Goal: Information Seeking & Learning: Compare options

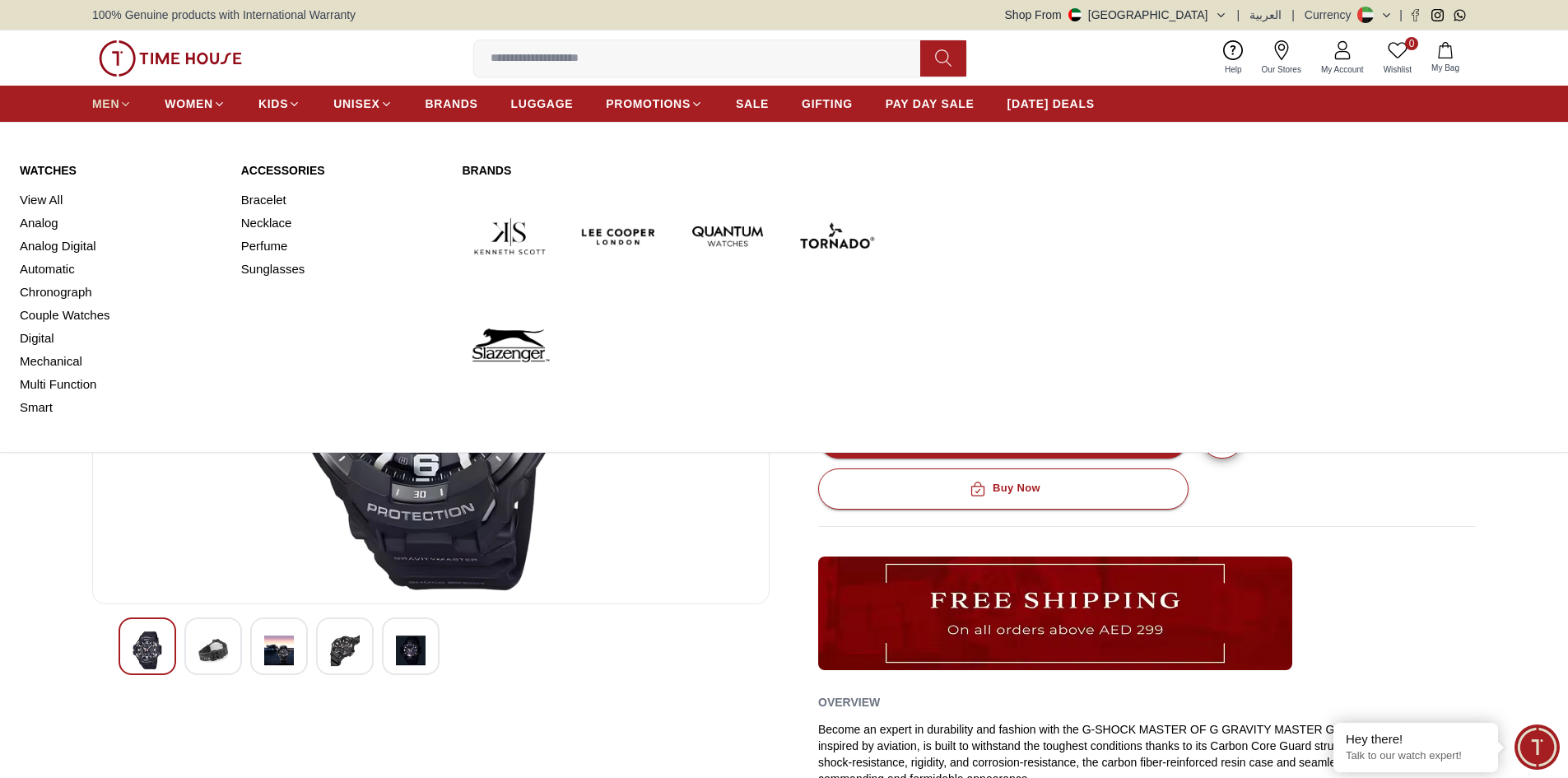
click at [103, 99] on span "MEN" at bounding box center [106, 103] width 27 height 16
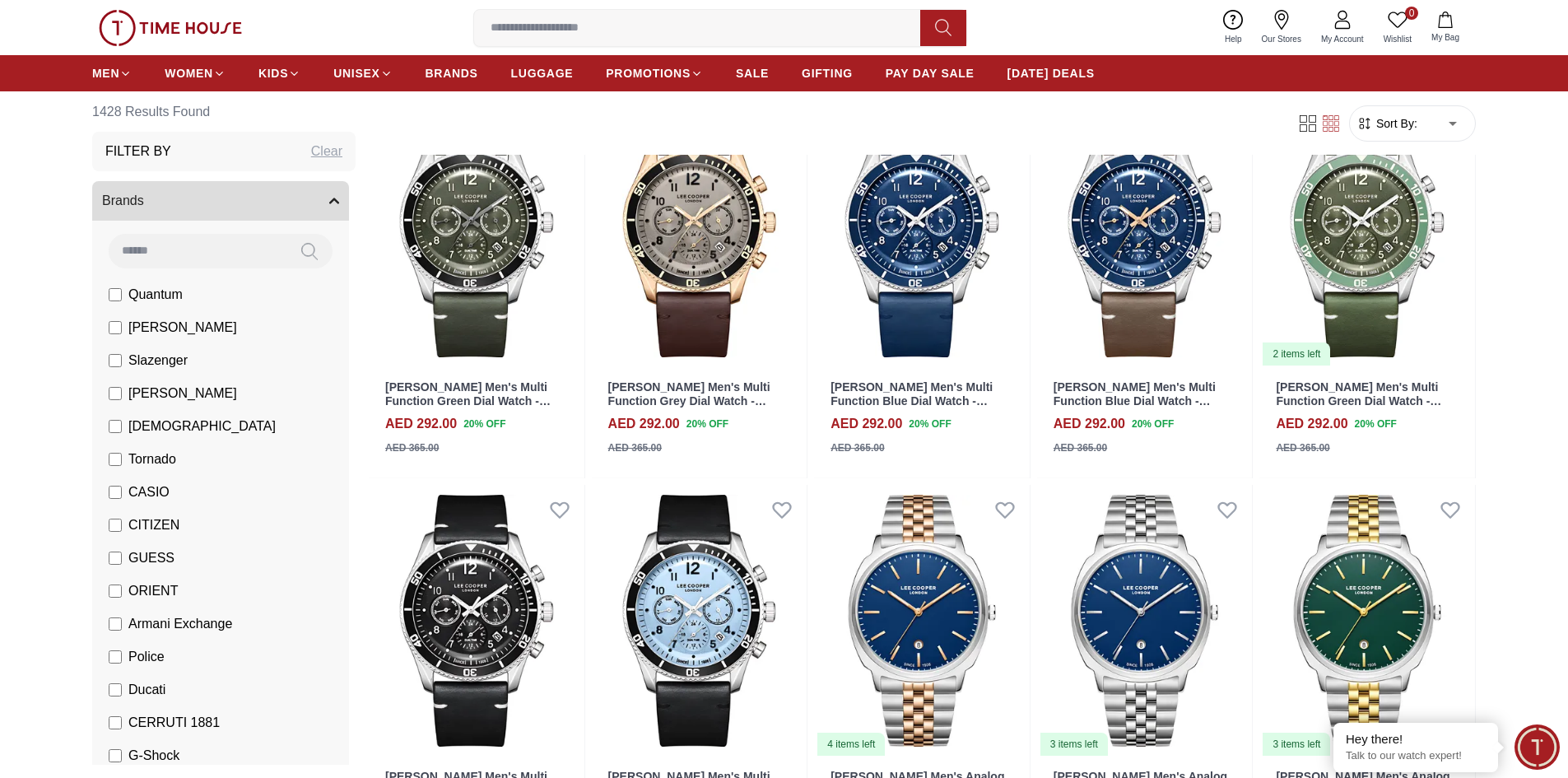
scroll to position [4279, 0]
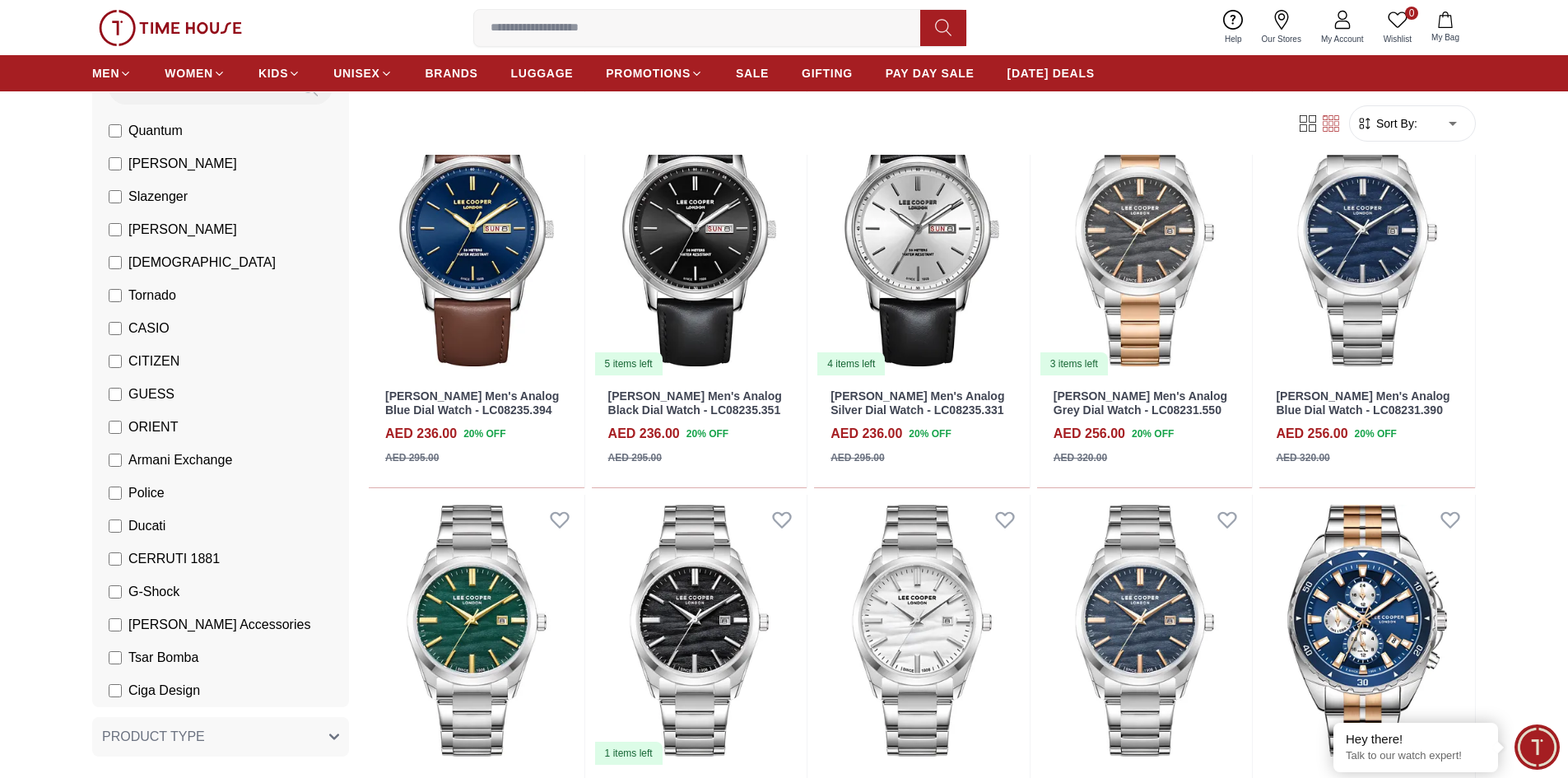
scroll to position [165, 0]
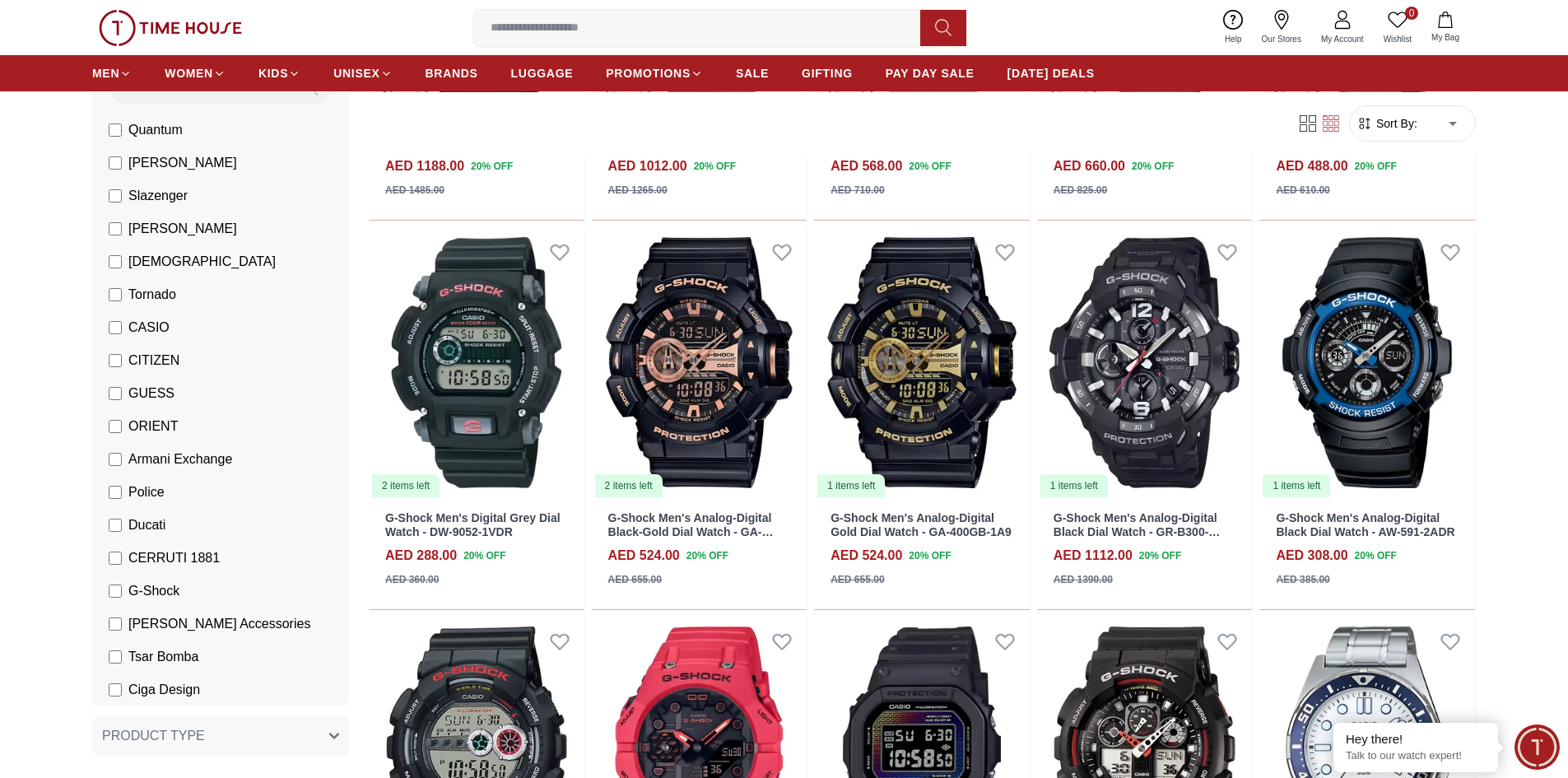
scroll to position [823, 0]
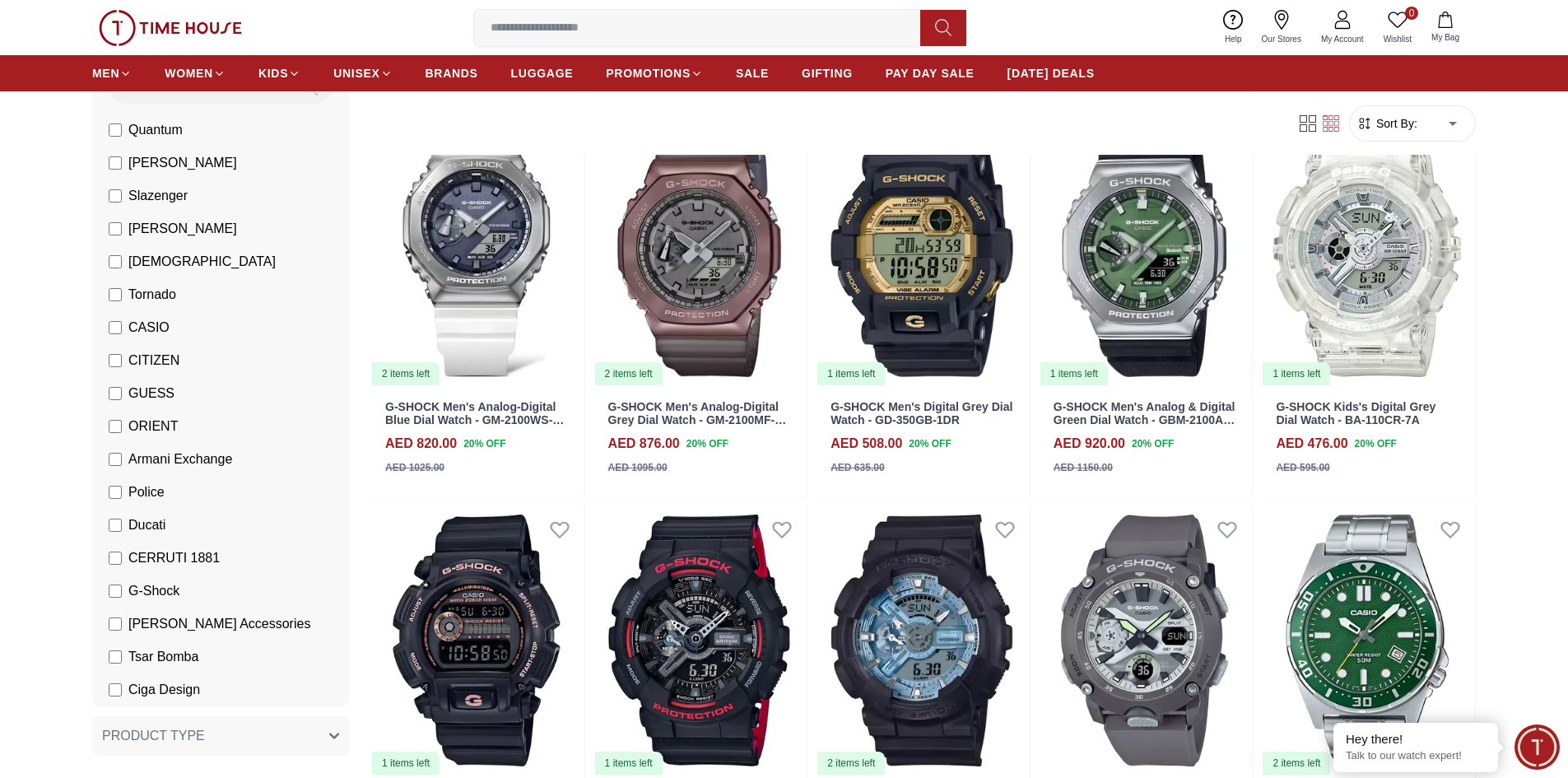
scroll to position [2551, 0]
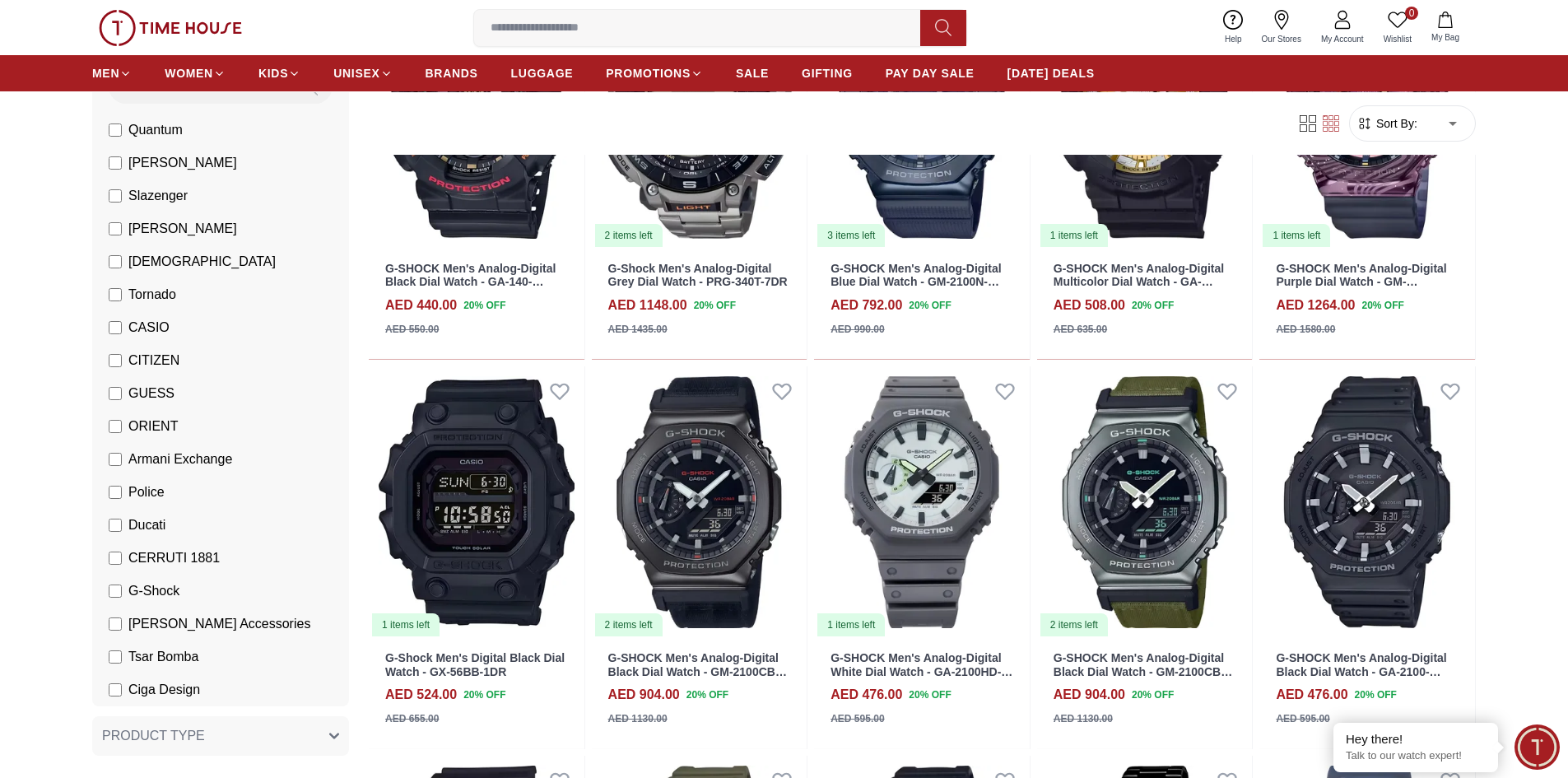
scroll to position [3951, 0]
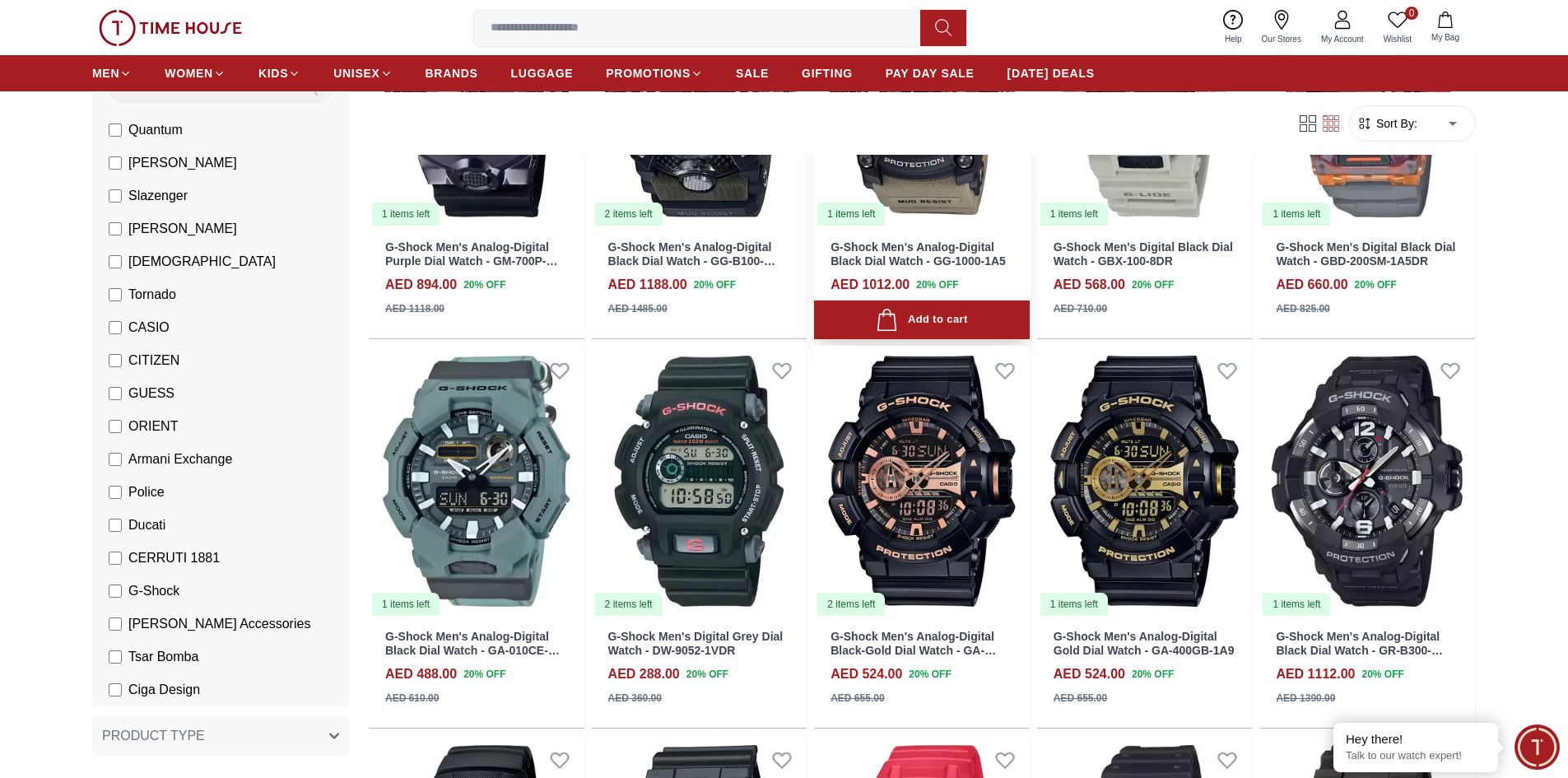
scroll to position [1975, 0]
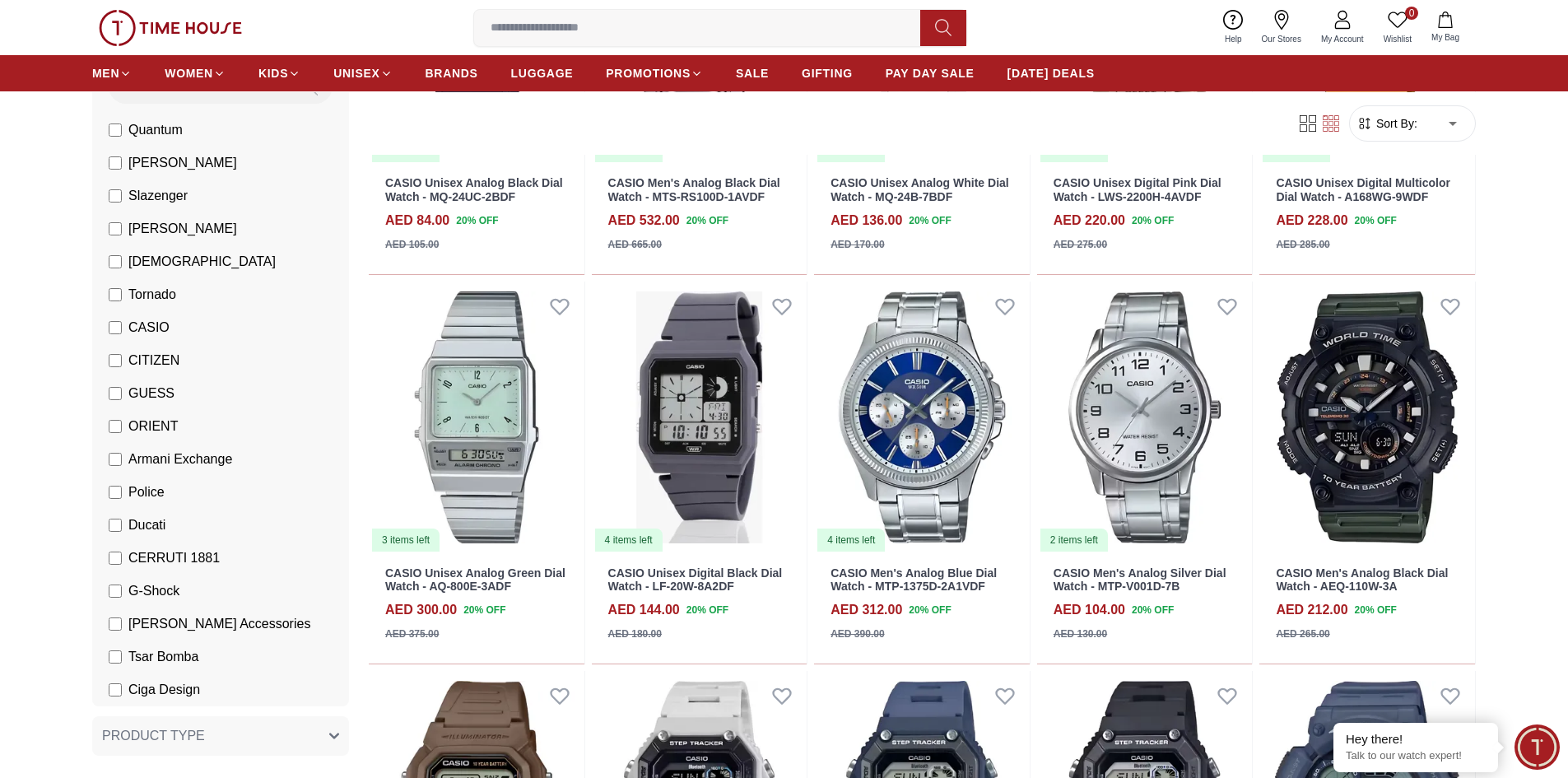
scroll to position [3539, 0]
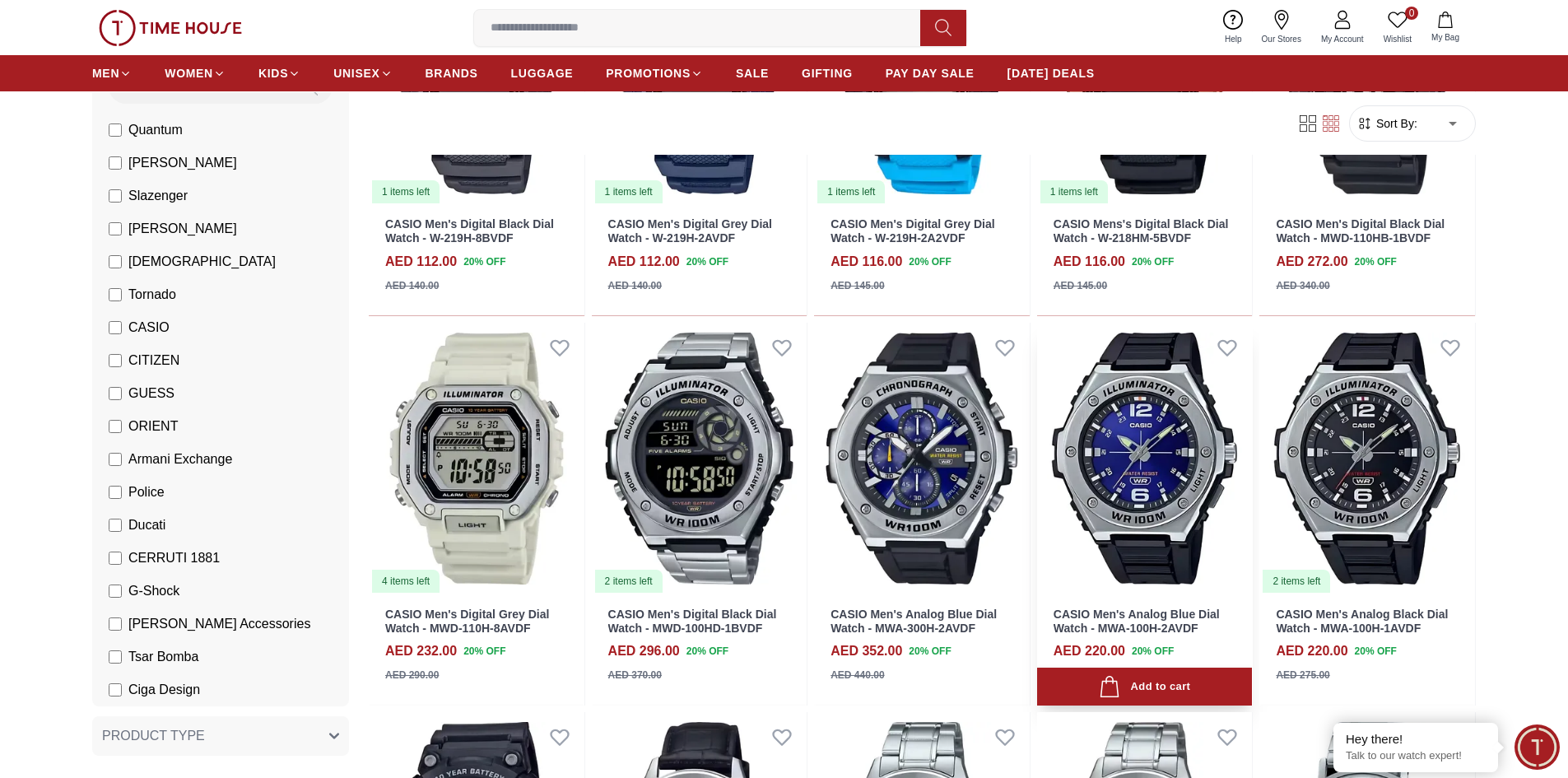
scroll to position [5020, 0]
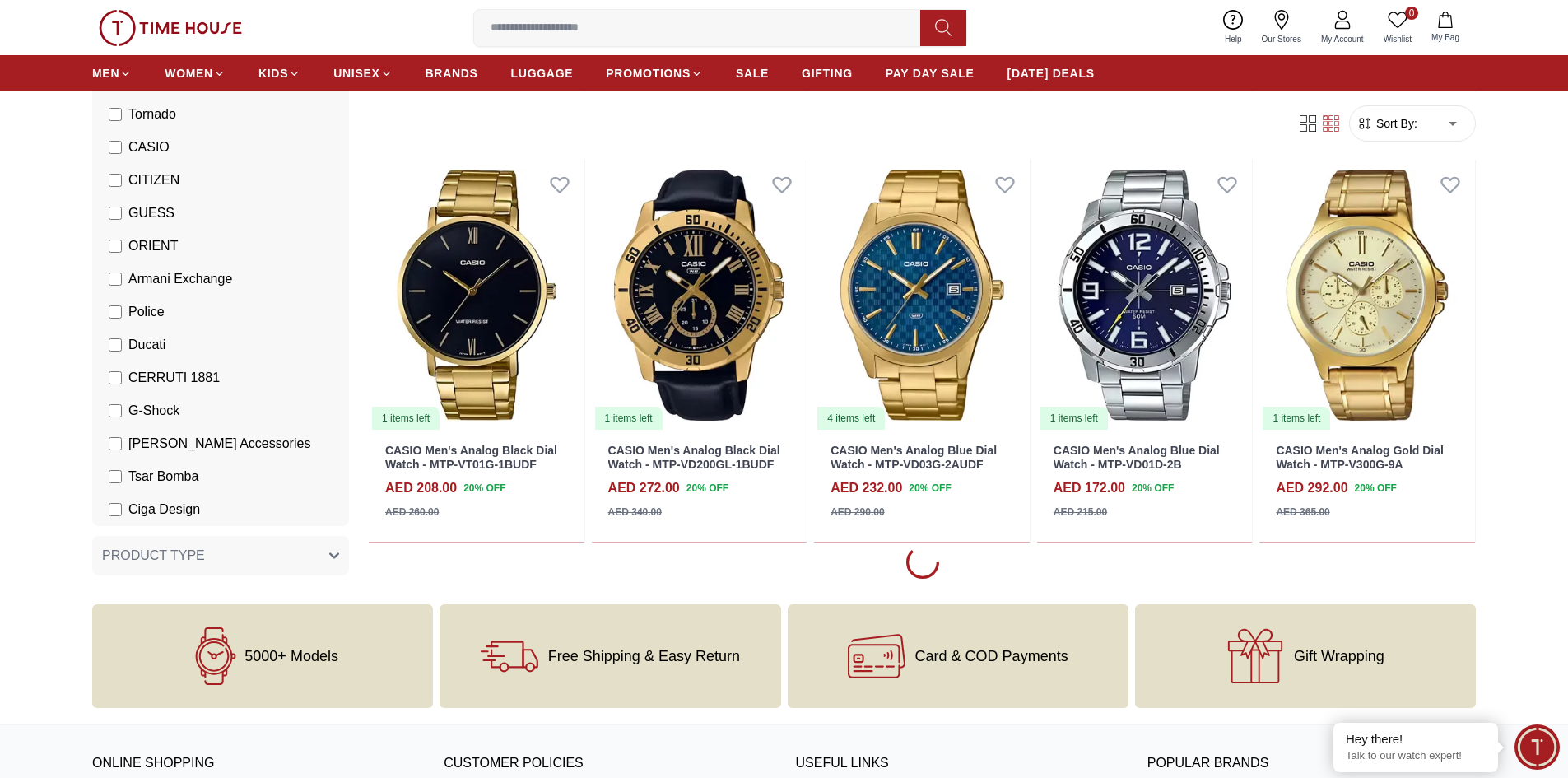
scroll to position [6090, 0]
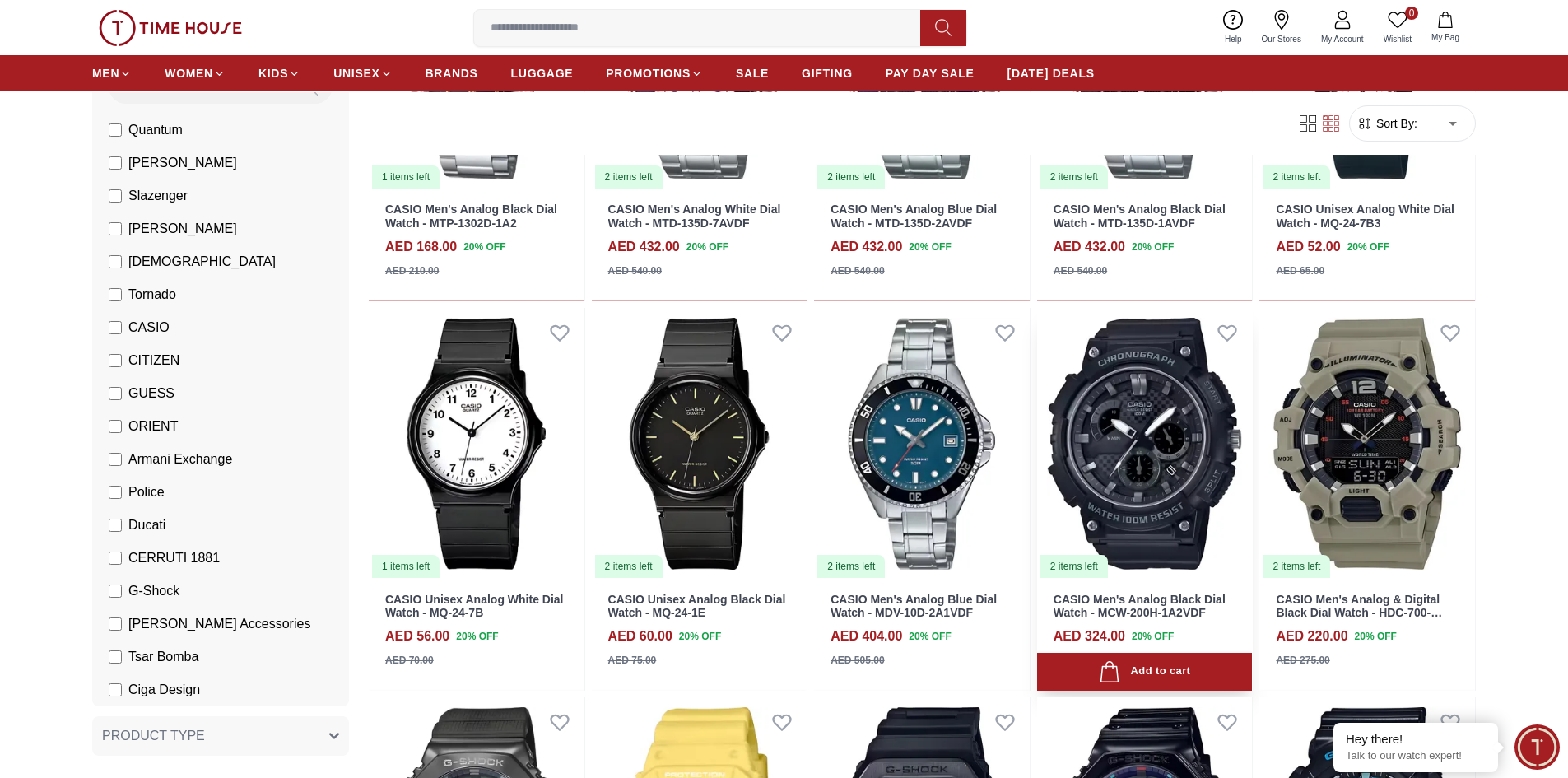
scroll to position [8641, 0]
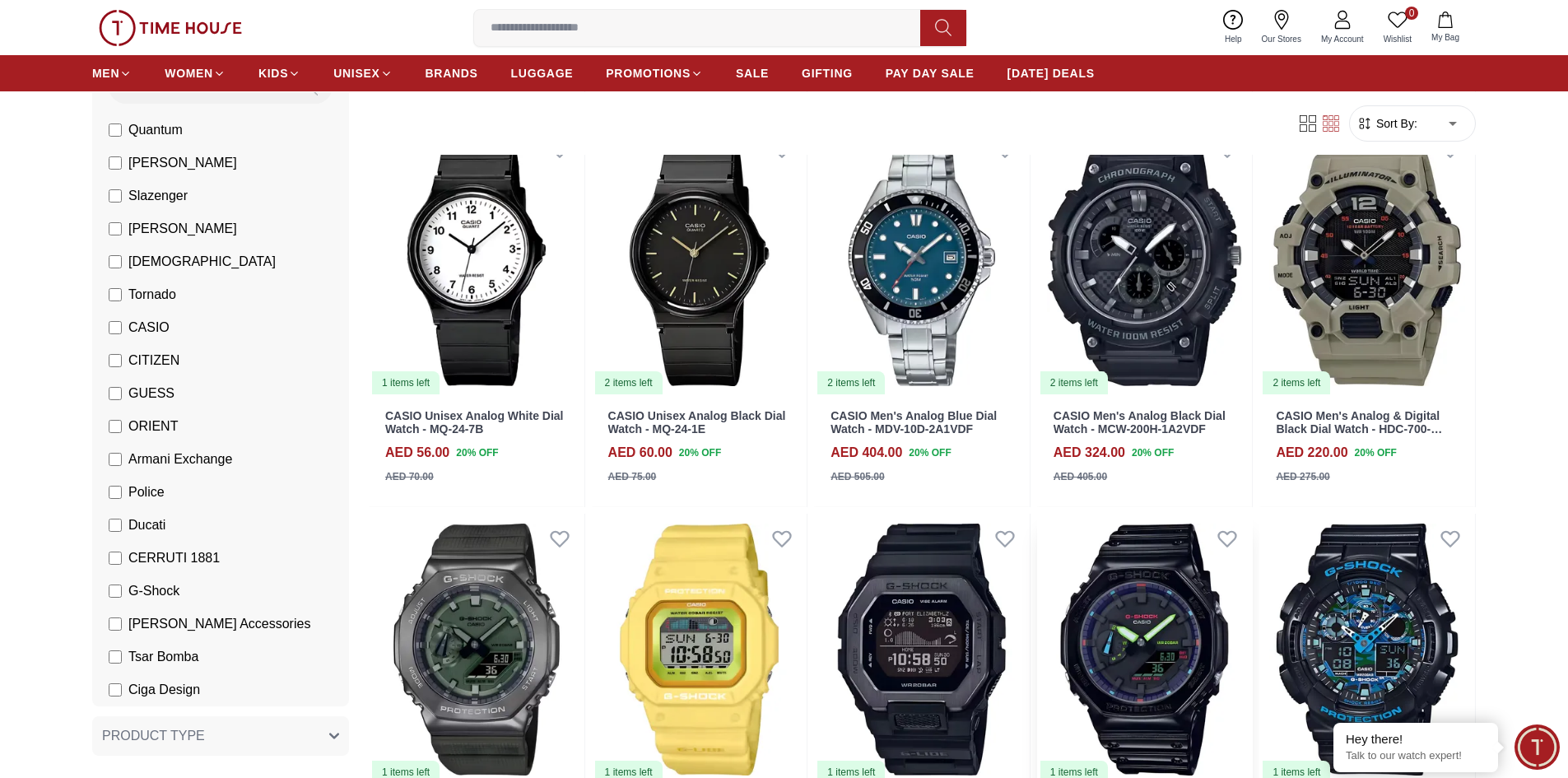
scroll to position [8889, 0]
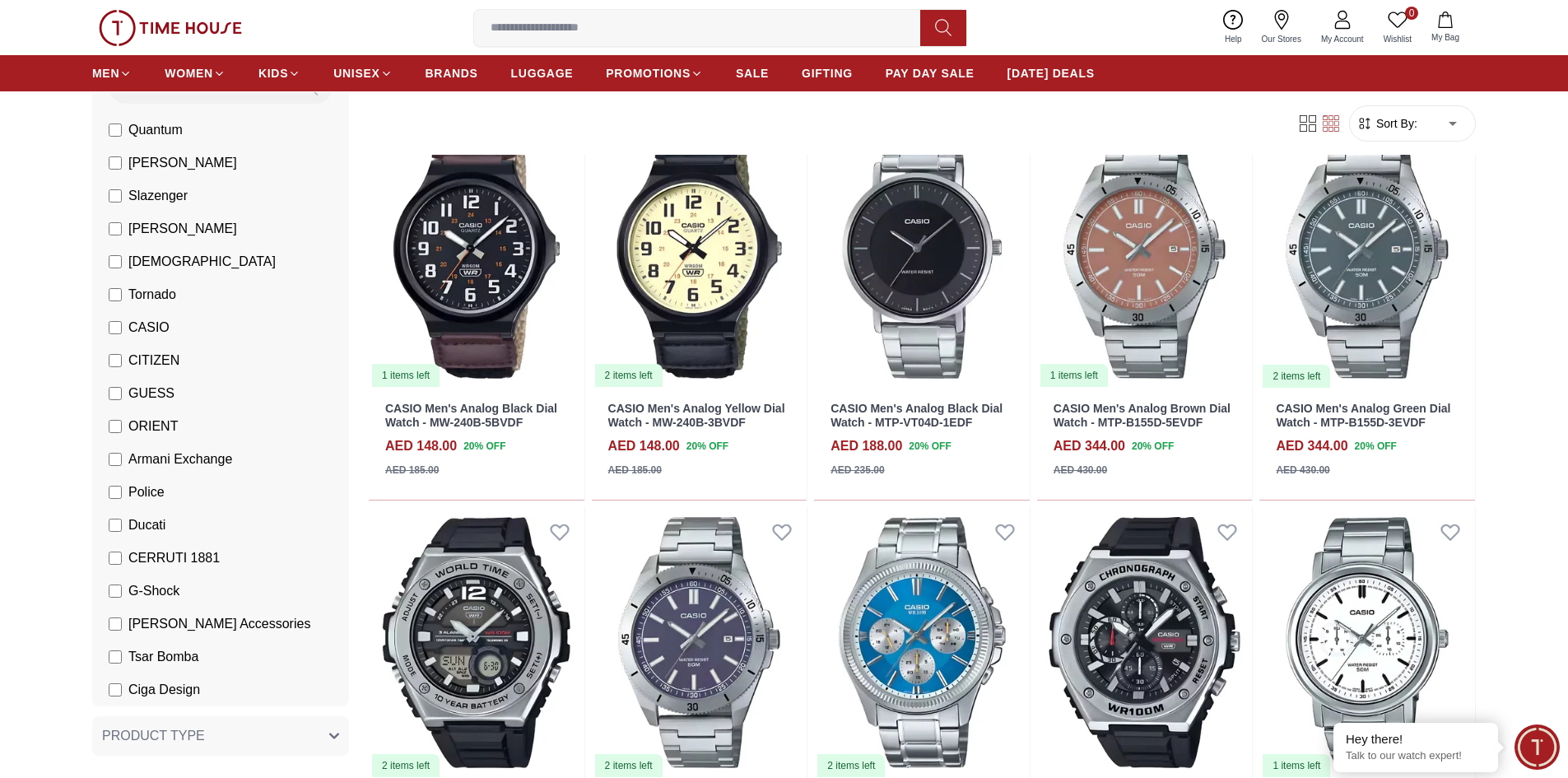
scroll to position [11851, 0]
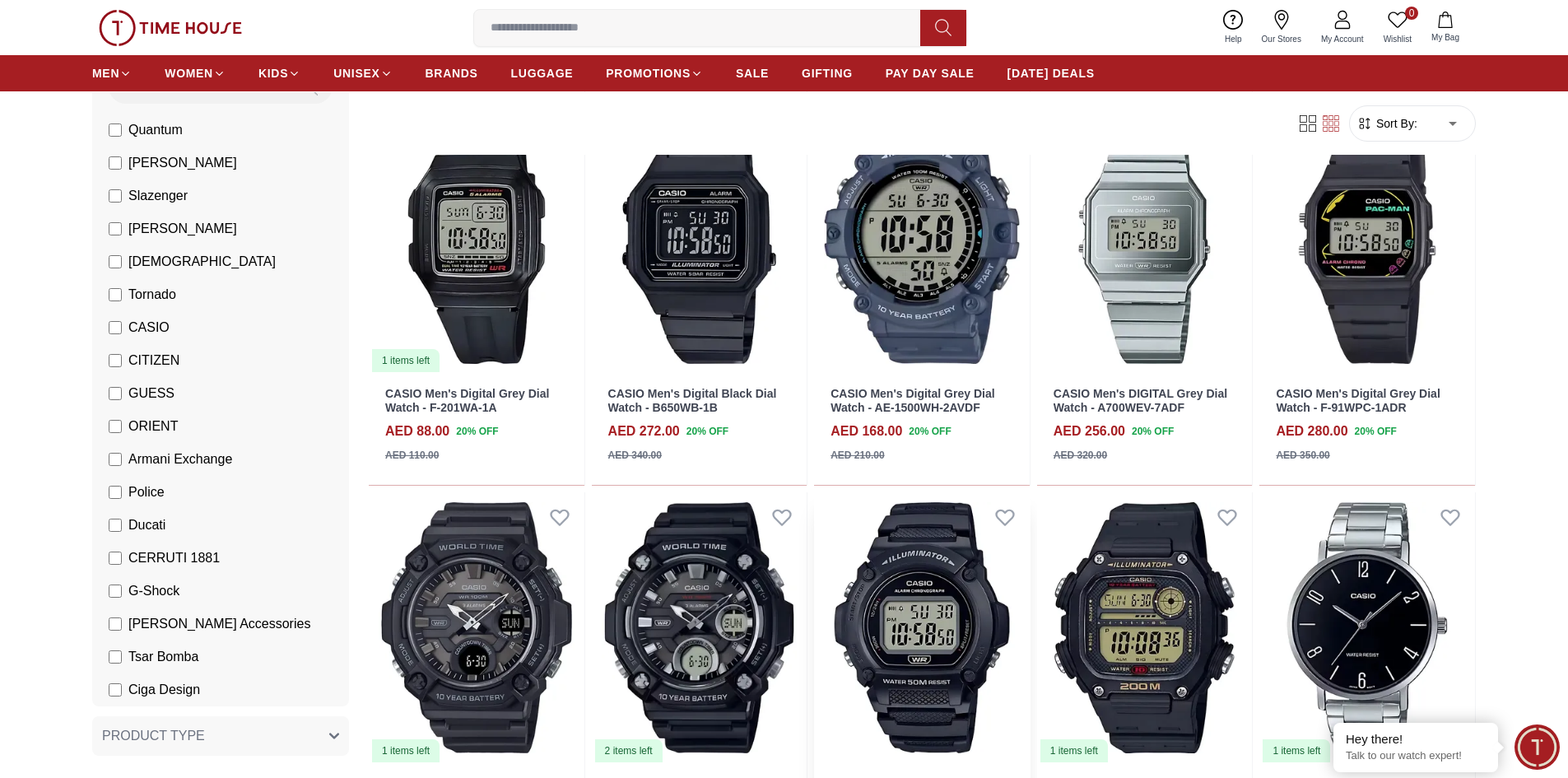
scroll to position [13168, 0]
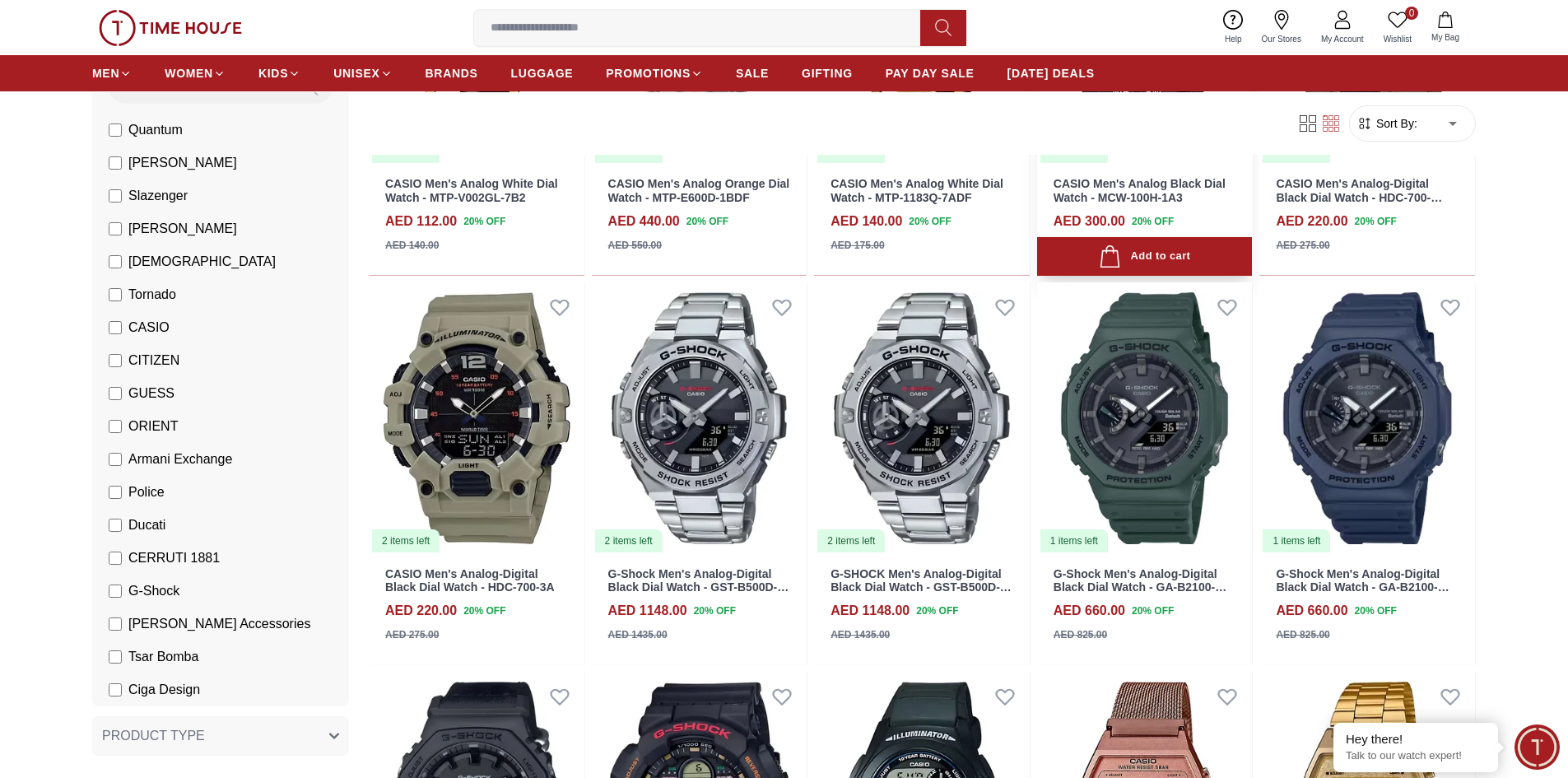
scroll to position [16378, 0]
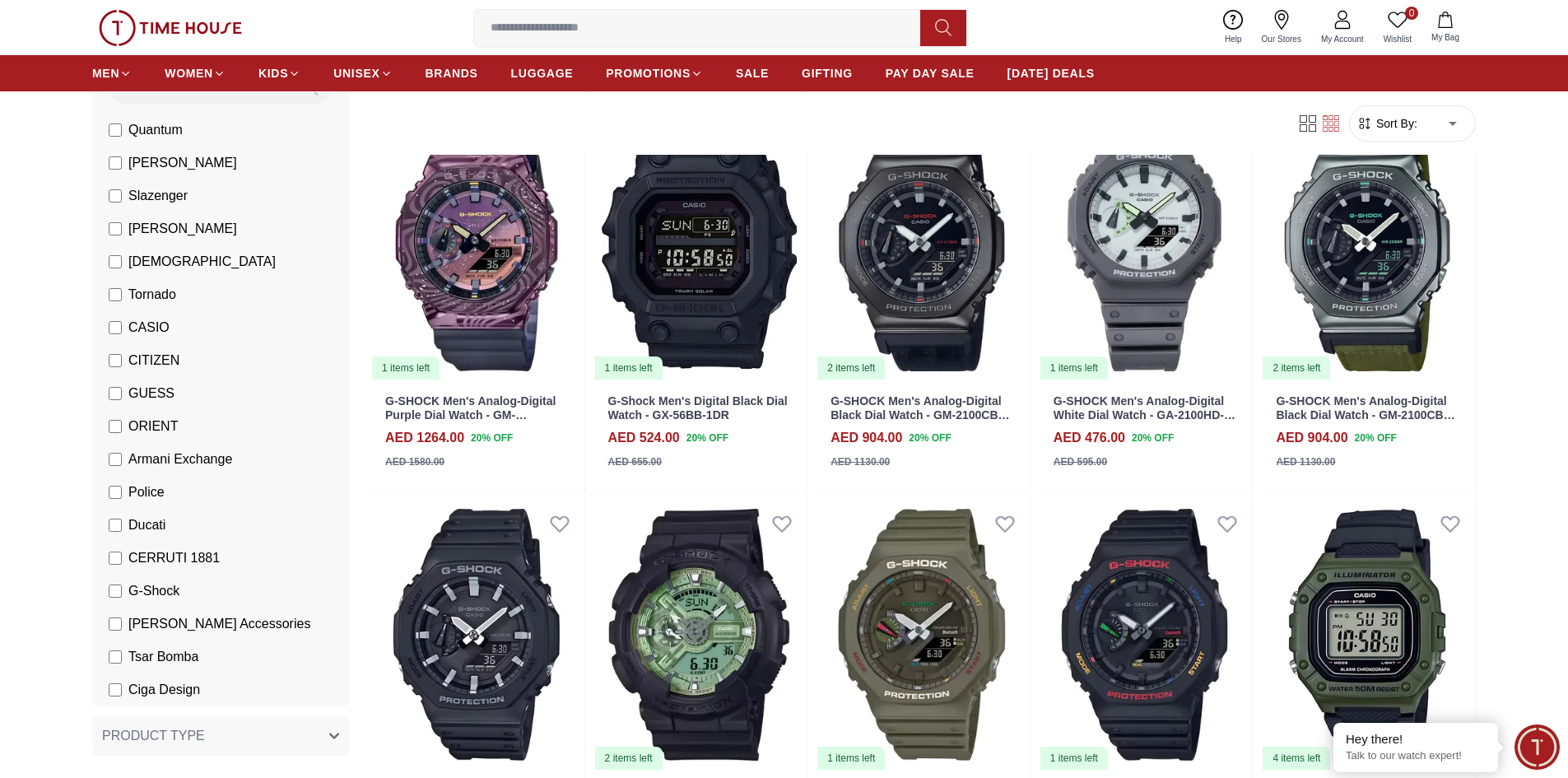
scroll to position [18188, 0]
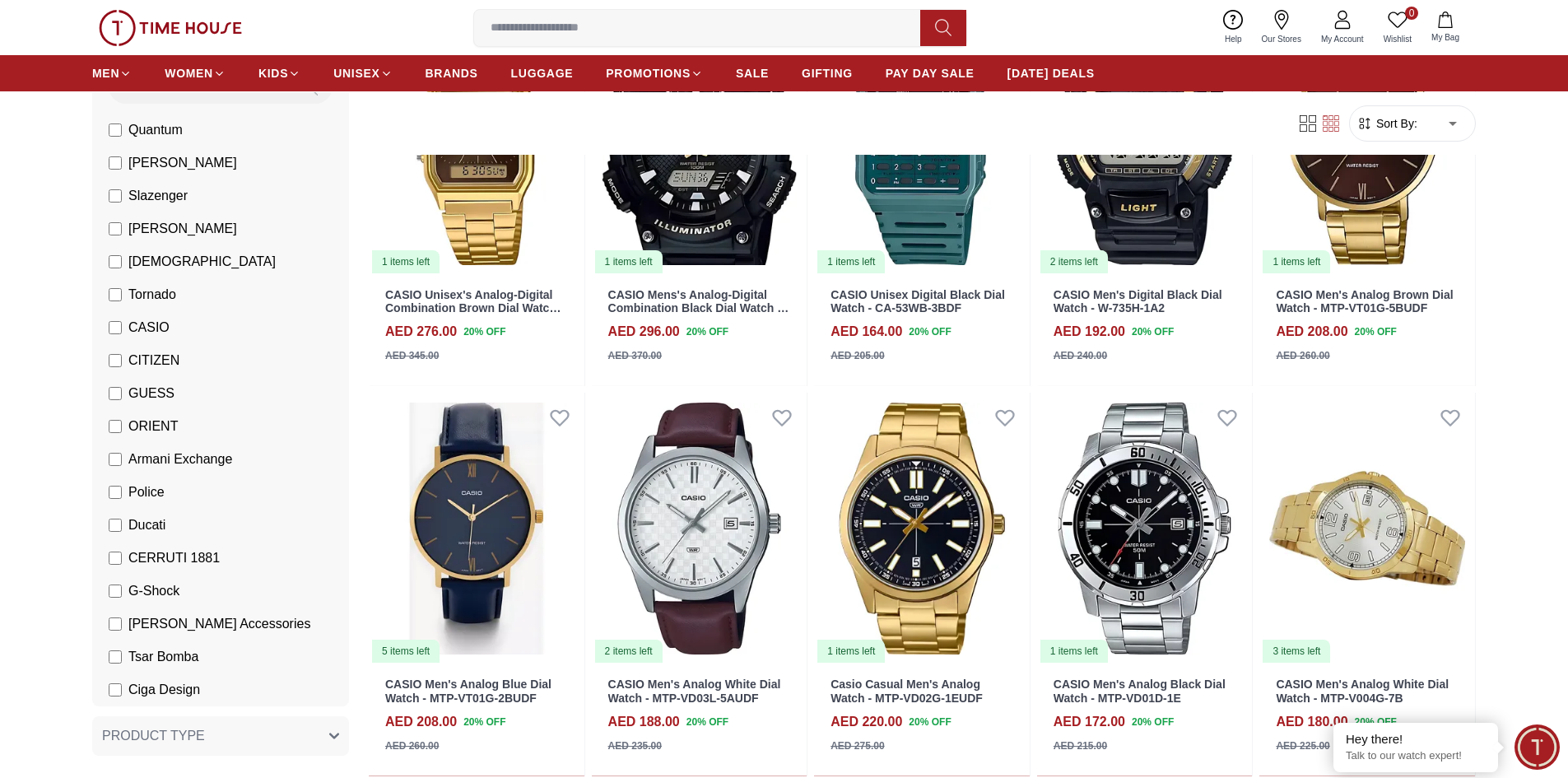
scroll to position [15308, 0]
